Goal: Participate in discussion: Engage in conversation with other users on a specific topic

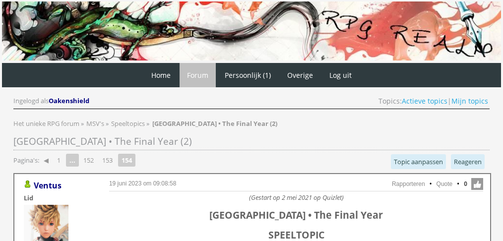
scroll to position [1162, 0]
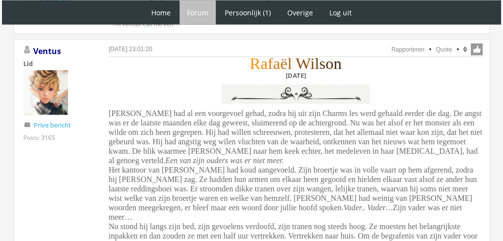
scroll to position [2027, 0]
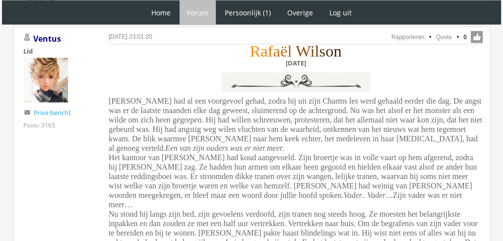
click at [463, 165] on div "R a f a ë l W i l s o n [DATE] [PERSON_NAME] had al een voorgevoel gehad, zodra…" at bounding box center [296, 200] width 374 height 308
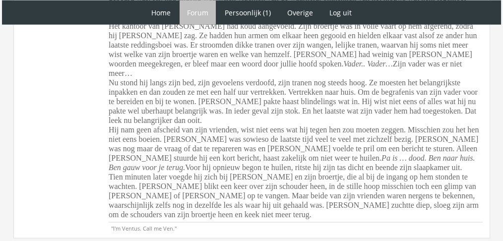
scroll to position [2160, 0]
